Goal: Book appointment/travel/reservation

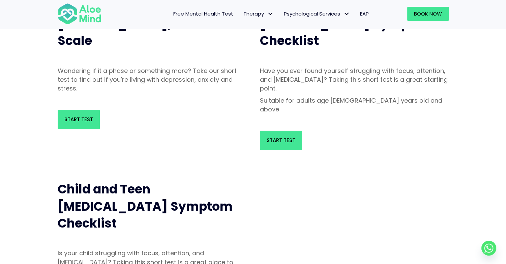
scroll to position [101, 0]
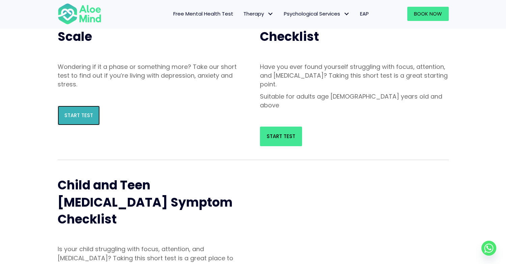
click at [77, 112] on span "Start Test" at bounding box center [78, 115] width 29 height 7
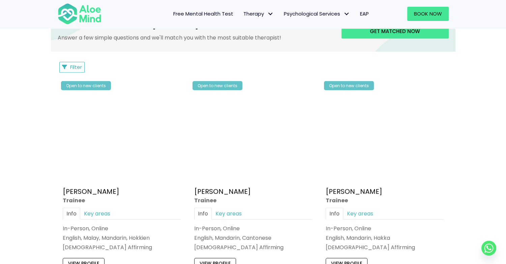
scroll to position [304, 0]
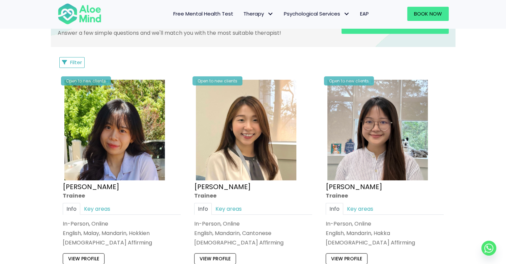
click at [363, 17] on span "EAP" at bounding box center [364, 13] width 9 height 7
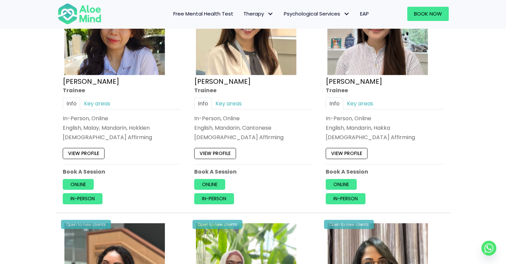
scroll to position [371, 0]
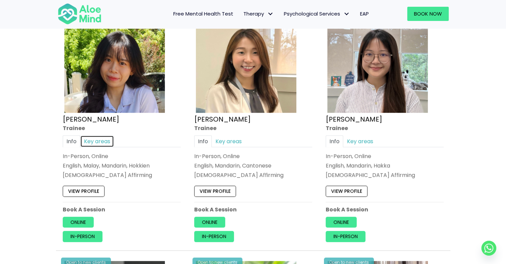
click at [92, 141] on link "Key areas" at bounding box center [97, 141] width 34 height 12
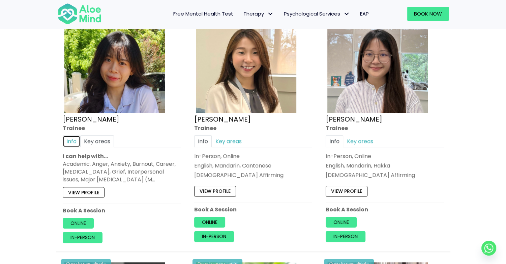
click at [73, 142] on link "Info" at bounding box center [72, 141] width 18 height 12
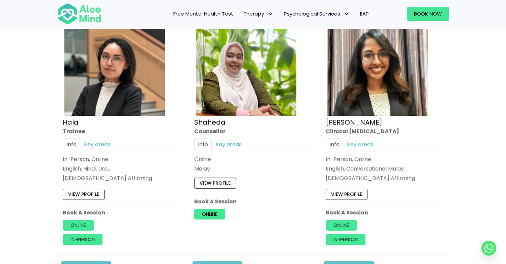
scroll to position [595, 0]
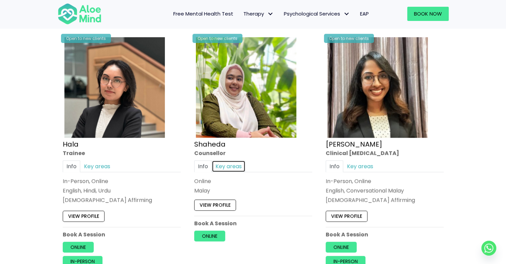
click at [223, 164] on link "Key areas" at bounding box center [229, 166] width 34 height 12
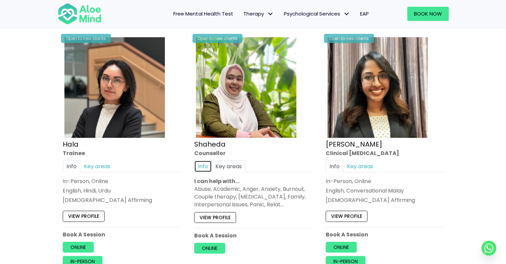
click at [202, 164] on link "Info" at bounding box center [203, 166] width 18 height 12
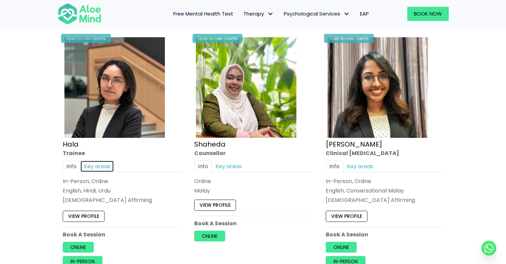
click at [96, 167] on link "Key areas" at bounding box center [97, 166] width 34 height 12
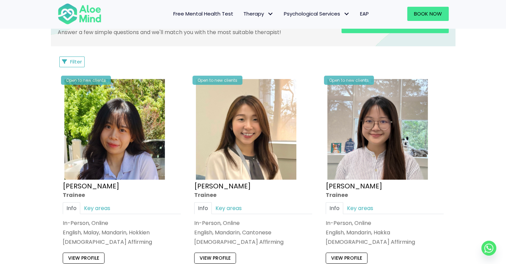
scroll to position [291, 0]
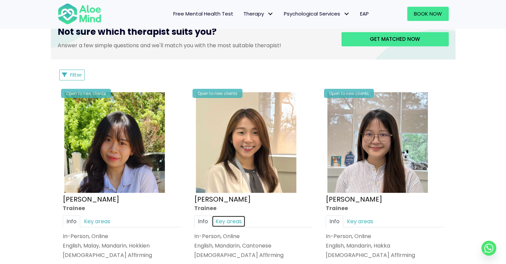
click at [225, 218] on link "Key areas" at bounding box center [229, 221] width 34 height 12
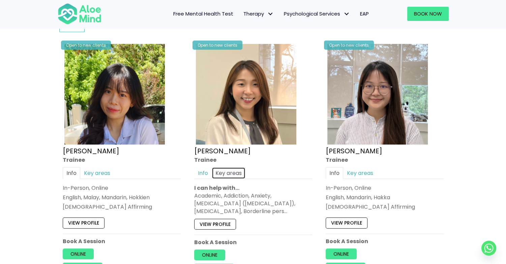
scroll to position [426, 0]
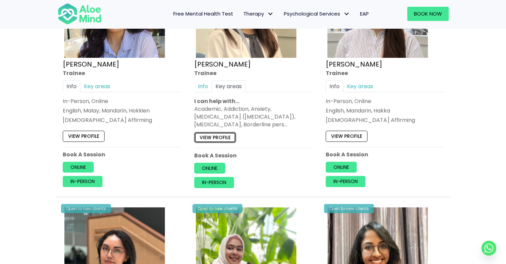
click at [224, 136] on link "View profile" at bounding box center [215, 137] width 42 height 11
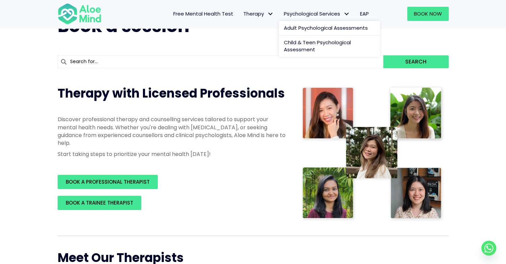
scroll to position [0, 0]
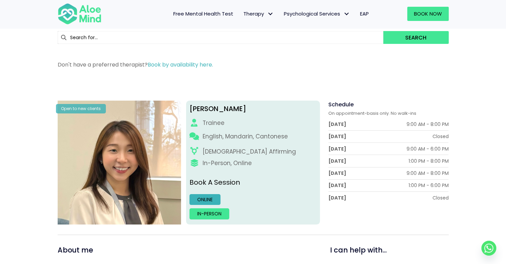
scroll to position [34, 0]
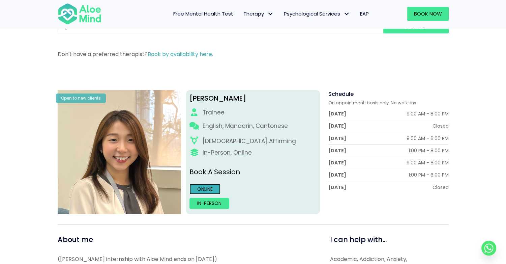
click at [198, 186] on link "Online" at bounding box center [205, 189] width 31 height 11
